Goal: Navigation & Orientation: Find specific page/section

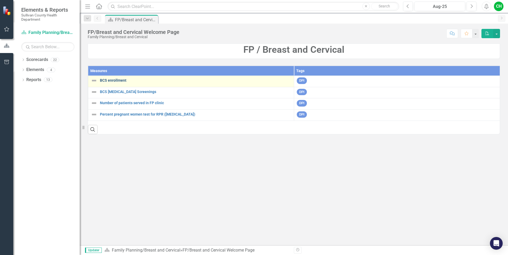
click at [113, 81] on link "BCS enrollment" at bounding box center [195, 81] width 191 height 4
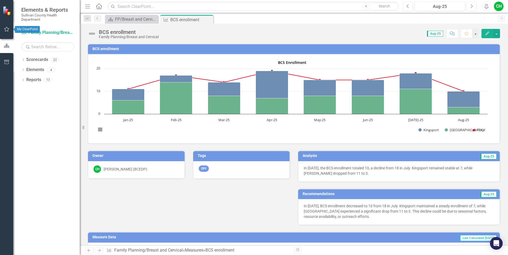
click at [3, 26] on button "button" at bounding box center [7, 29] width 12 height 11
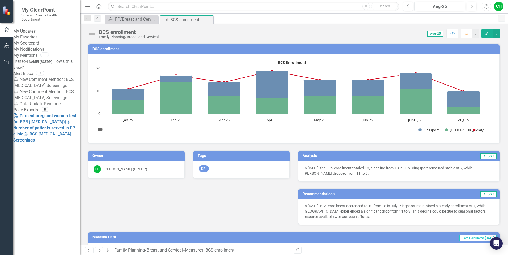
click at [37, 46] on link "My Scorecard" at bounding box center [46, 43] width 66 height 6
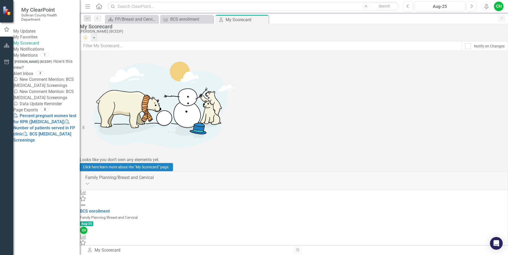
click at [36, 34] on link "My Updates" at bounding box center [46, 31] width 66 height 6
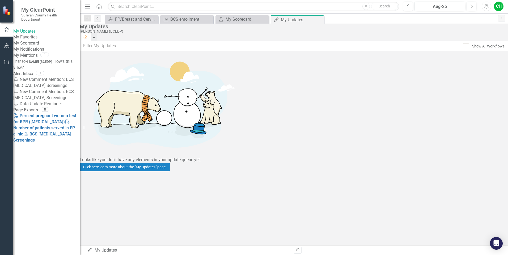
click at [36, 34] on link "My Updates" at bounding box center [46, 31] width 66 height 6
click at [137, 21] on div "FP/Breast and Cervical Welcome Page" at bounding box center [132, 19] width 35 height 7
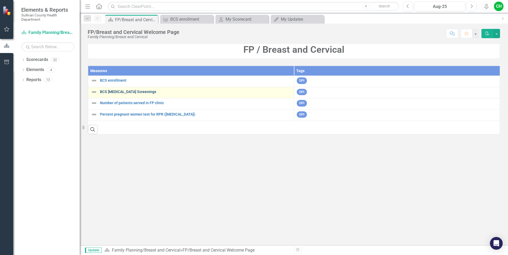
click at [110, 91] on link "BCS [MEDICAL_DATA] Screenings" at bounding box center [195, 92] width 191 height 4
